Goal: Check status: Check status

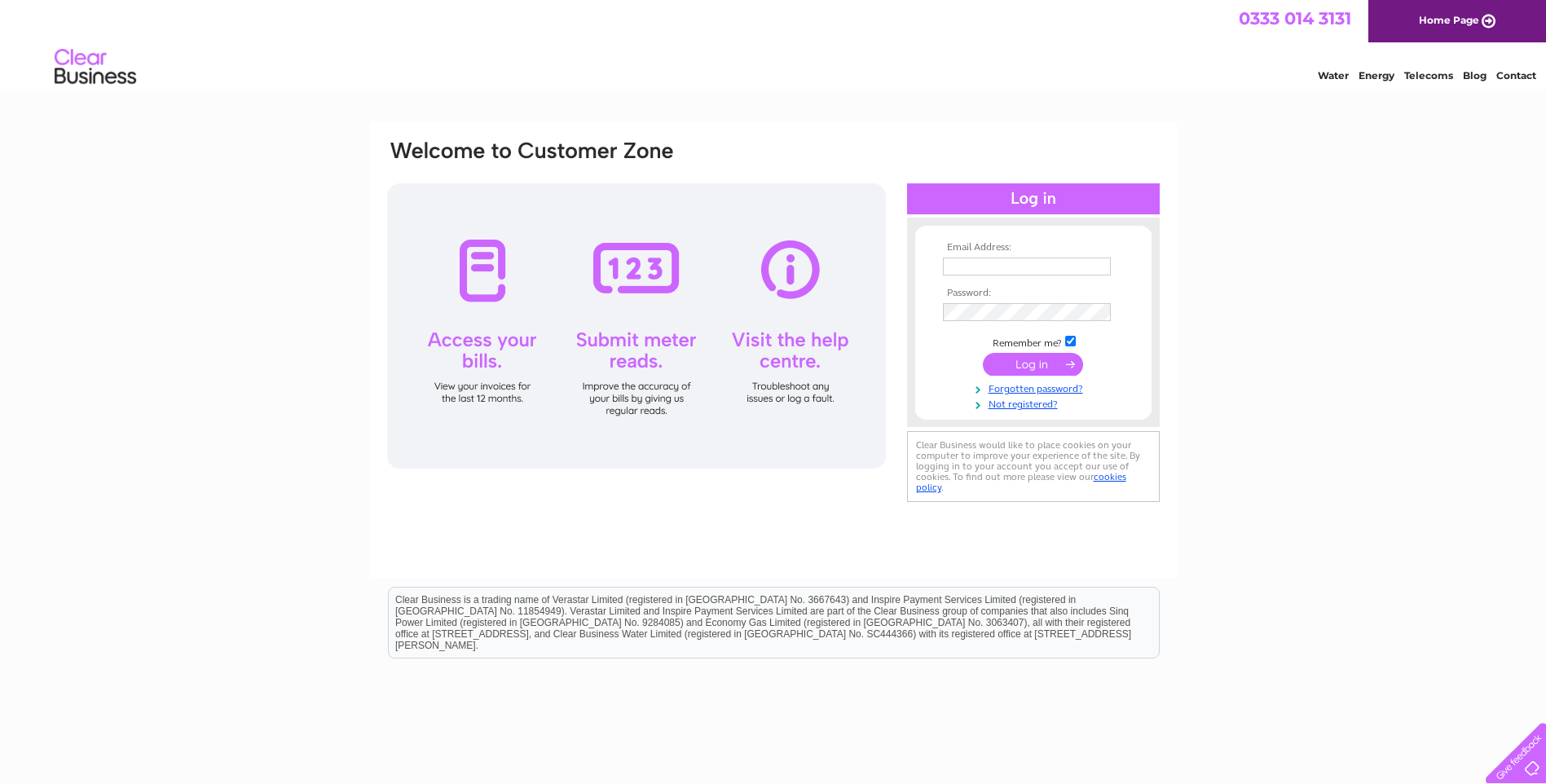
type input "samantha@phoenixdrilling.co.uk"
click at [1044, 363] on input "submit" at bounding box center [1032, 364] width 100 height 23
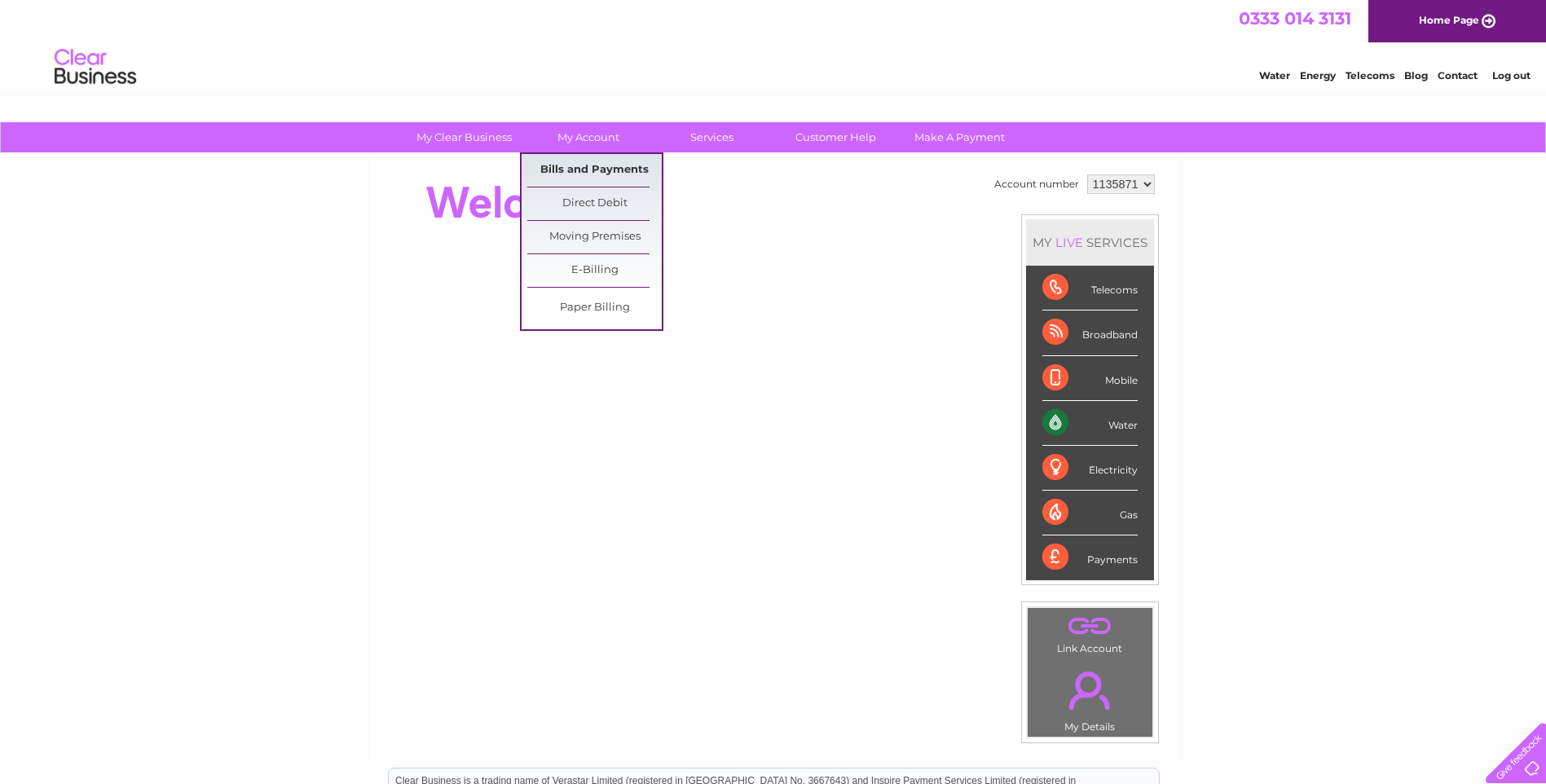
click at [583, 166] on link "Bills and Payments" at bounding box center [594, 170] width 134 height 33
